Goal: Navigation & Orientation: Understand site structure

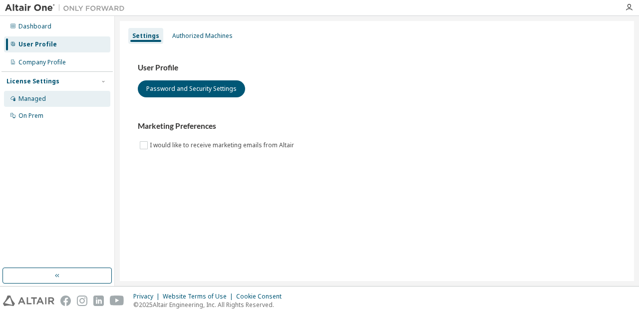
click at [44, 92] on div "Managed" at bounding box center [57, 99] width 106 height 16
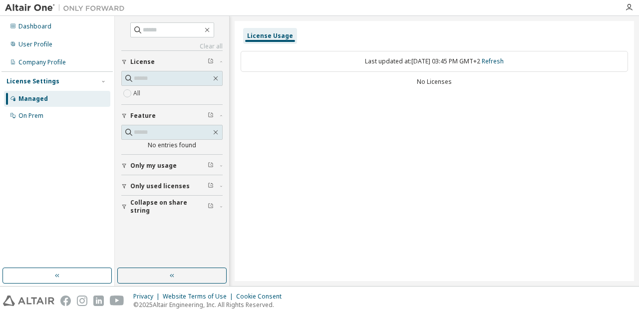
click at [134, 168] on button "Only my usage" at bounding box center [171, 166] width 101 height 22
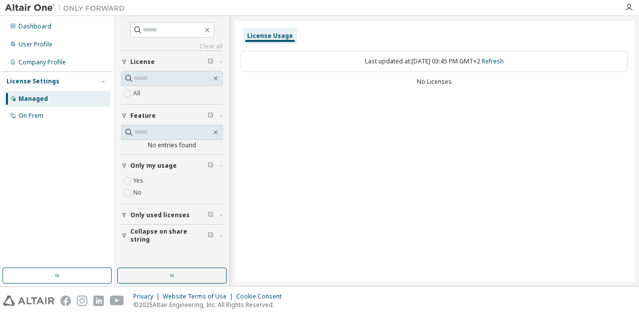
click at [147, 159] on button "Only my usage" at bounding box center [171, 166] width 101 height 22
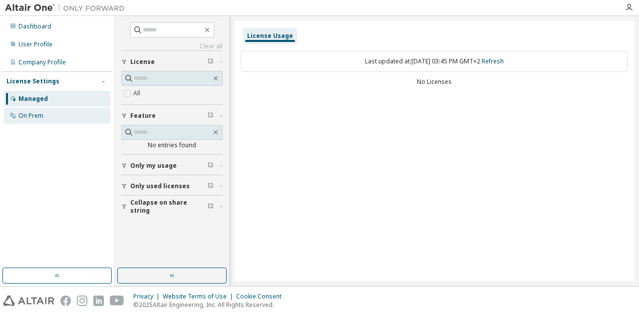
click at [32, 115] on div "On Prem" at bounding box center [30, 116] width 25 height 8
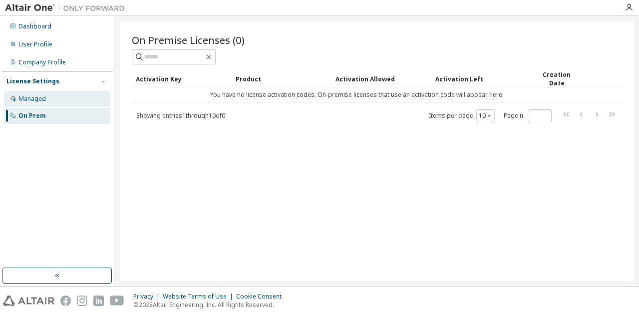
click at [68, 97] on div "Managed" at bounding box center [57, 99] width 106 height 16
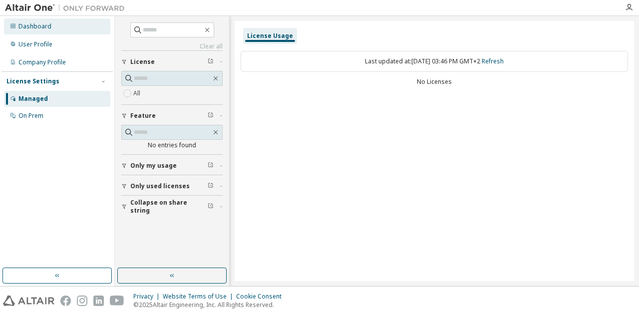
click at [37, 28] on div "Dashboard" at bounding box center [34, 26] width 33 height 8
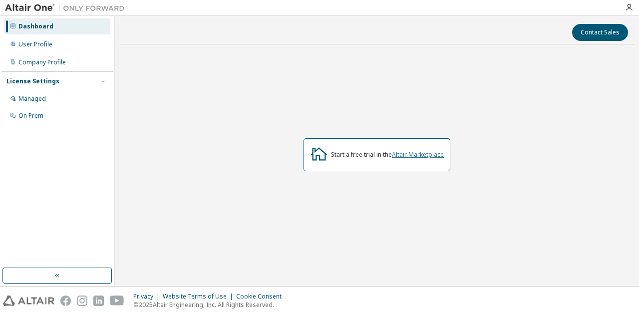
click at [407, 153] on link "Altair Marketplace" at bounding box center [418, 154] width 52 height 8
